Goal: Task Accomplishment & Management: Use online tool/utility

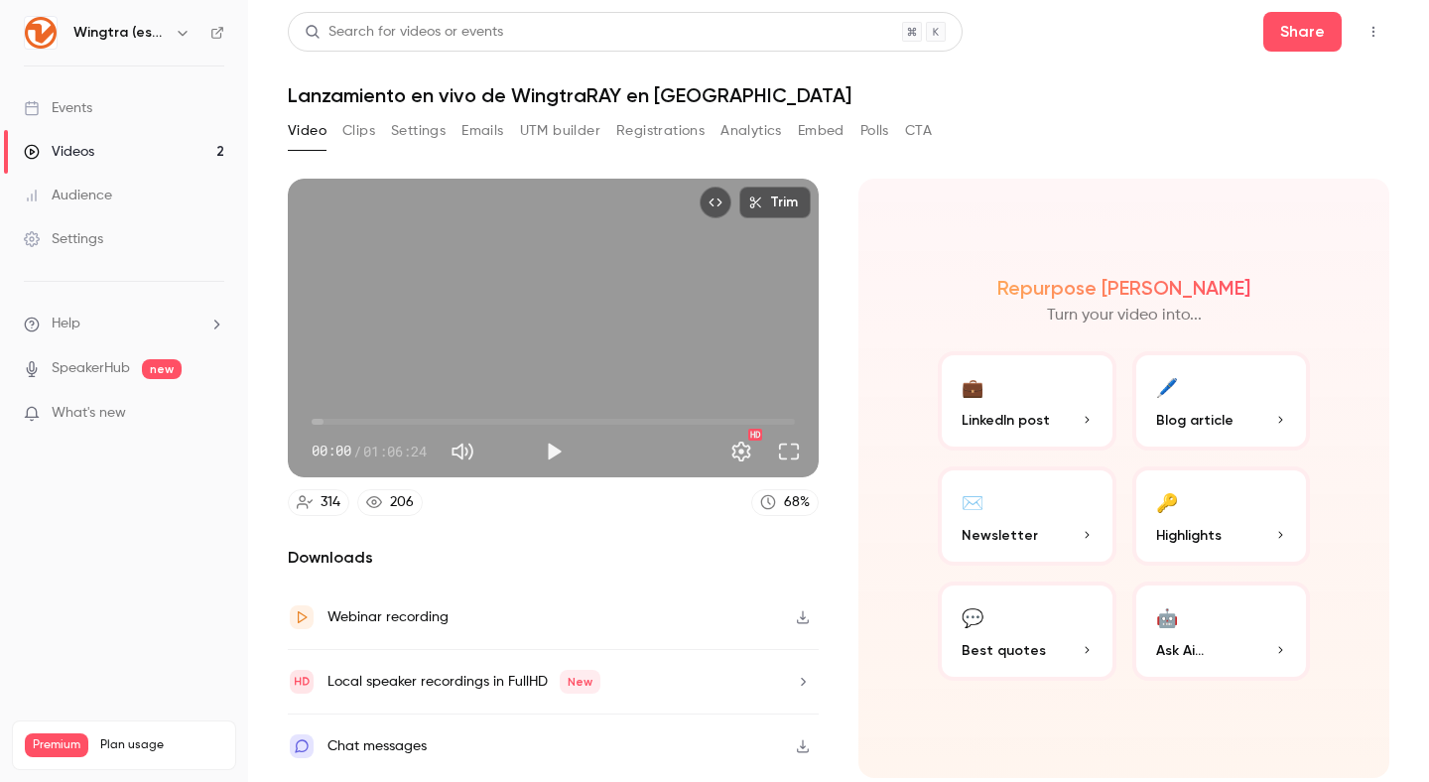
click at [748, 140] on button "Analytics" at bounding box center [752, 131] width 62 height 32
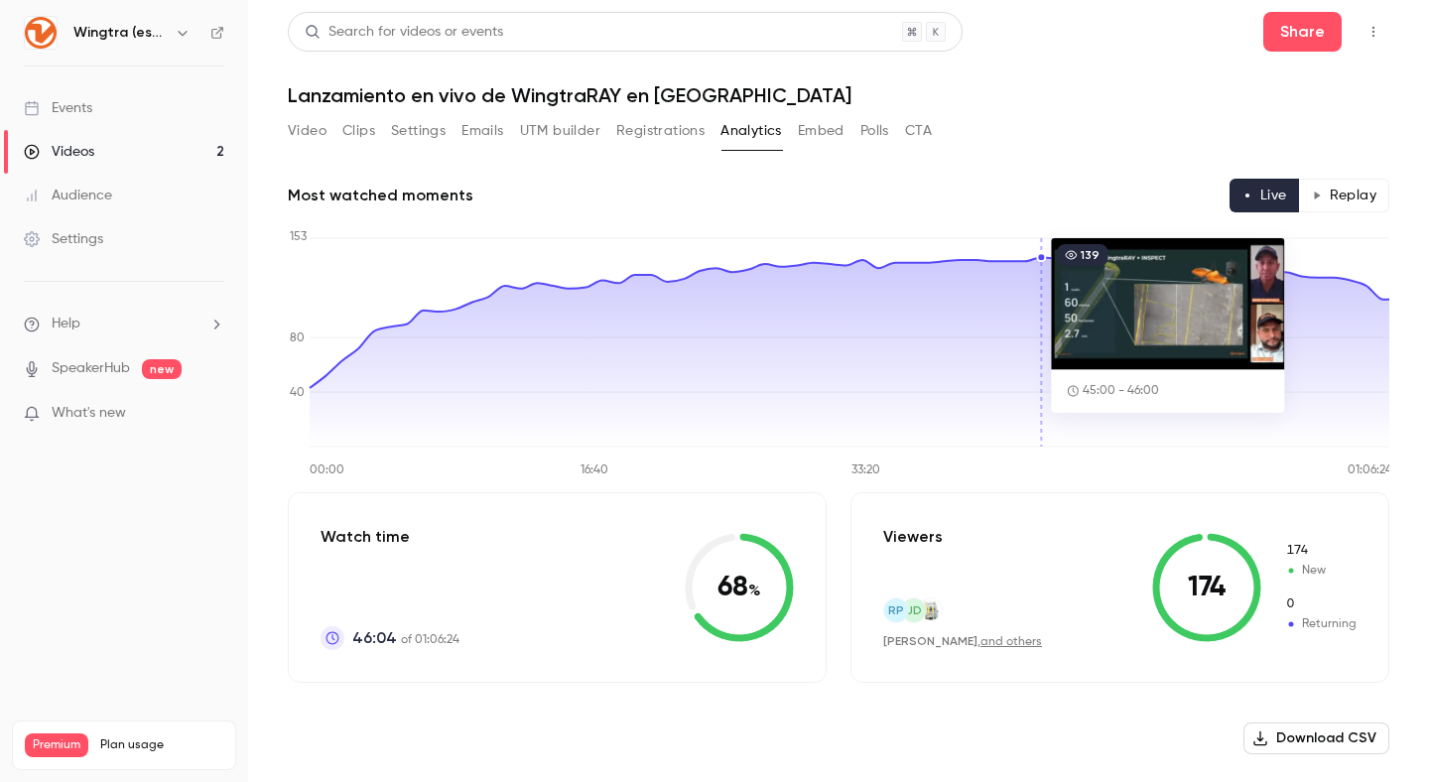
click at [1043, 283] on icon at bounding box center [850, 352] width 1080 height 190
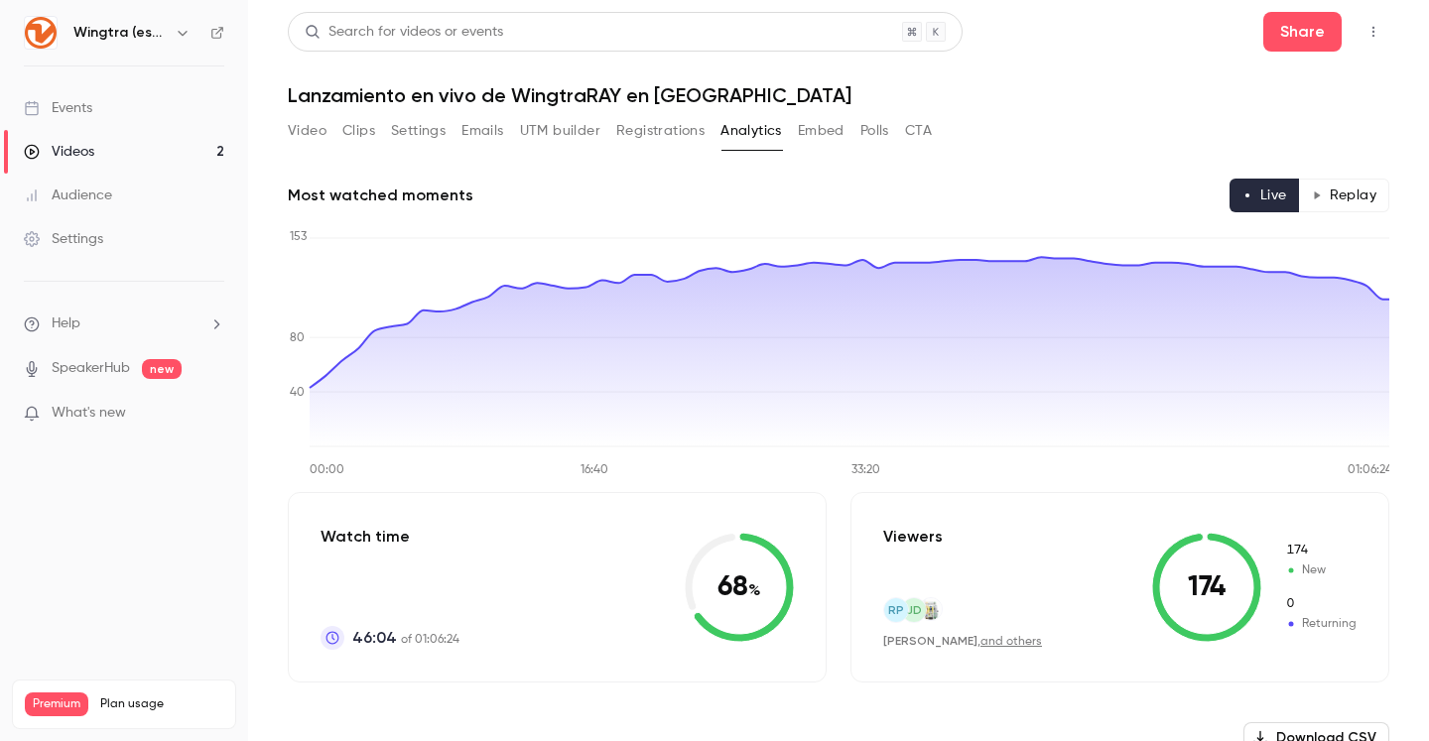
click at [82, 149] on div "Videos" at bounding box center [59, 152] width 70 height 20
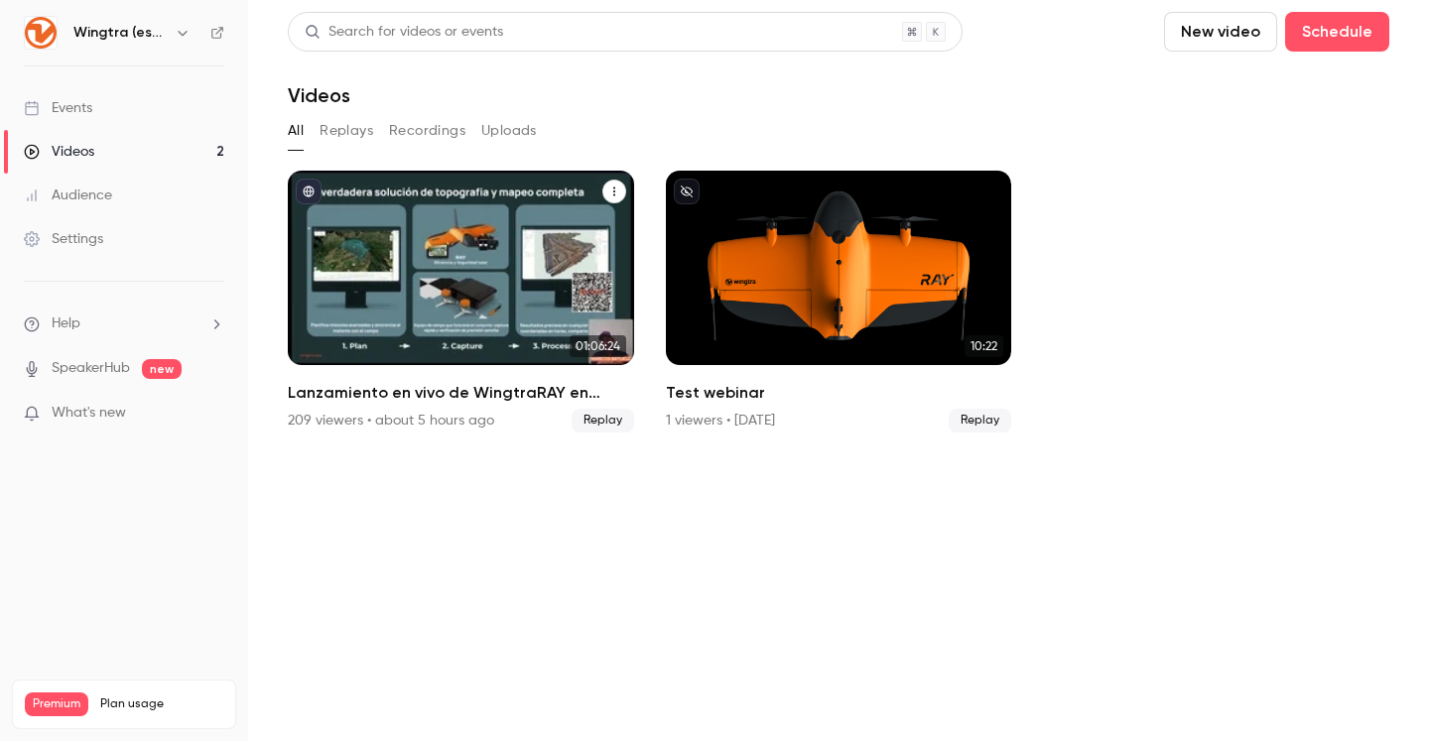
click at [423, 268] on div "Lanzamiento en vivo de WingtraRAY en LATAM" at bounding box center [461, 268] width 346 height 195
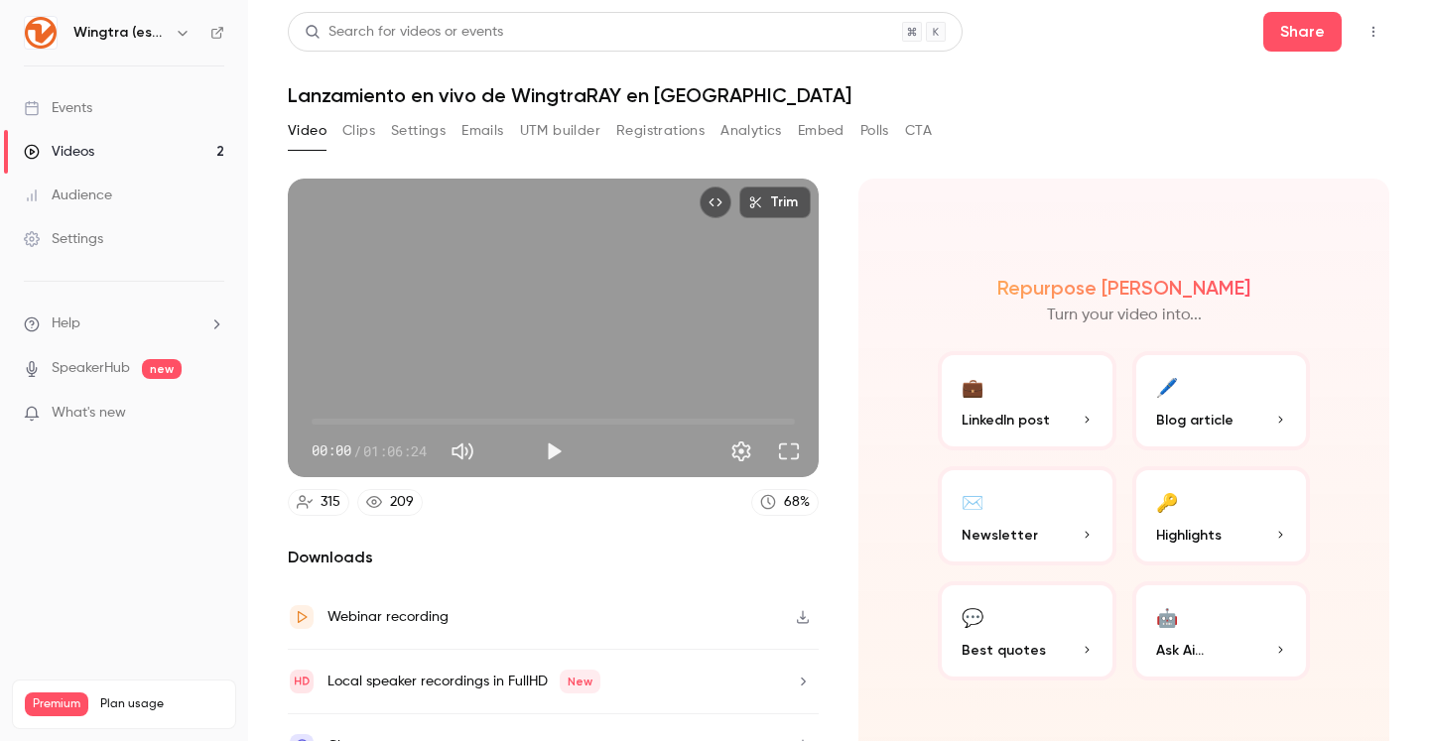
click at [762, 133] on button "Analytics" at bounding box center [752, 131] width 62 height 32
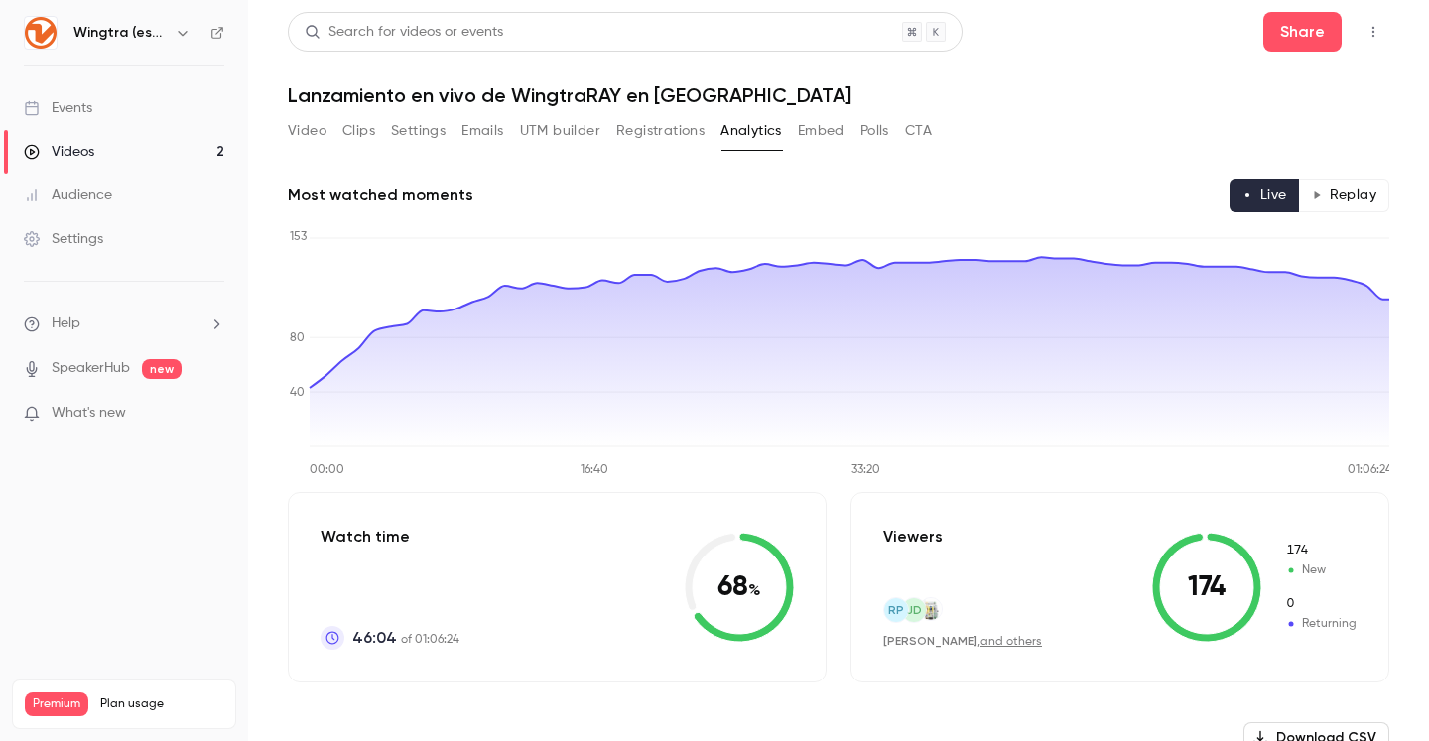
click at [837, 131] on button "Embed" at bounding box center [821, 131] width 47 height 32
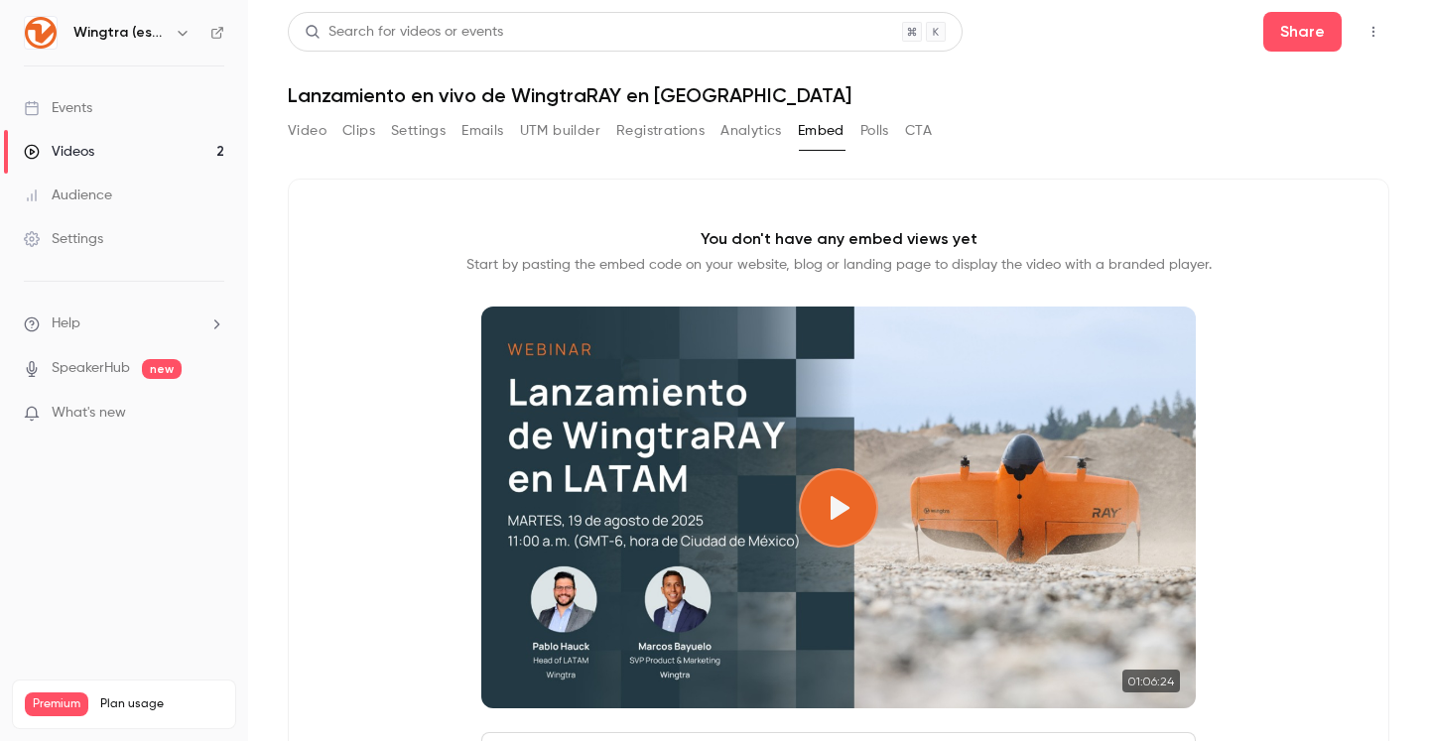
click at [923, 137] on button "CTA" at bounding box center [918, 131] width 27 height 32
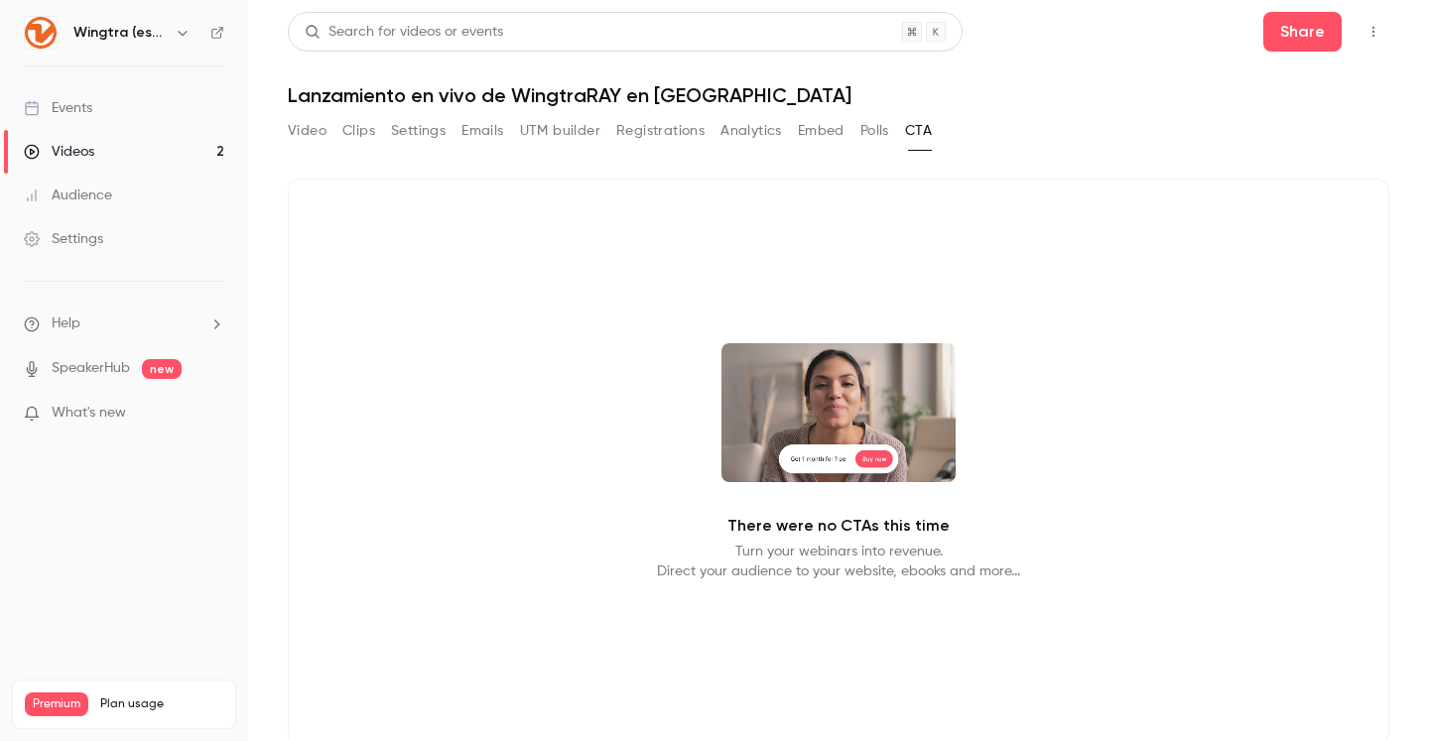
click at [672, 135] on button "Registrations" at bounding box center [660, 131] width 88 height 32
